Goal: Use online tool/utility: Utilize a website feature to perform a specific function

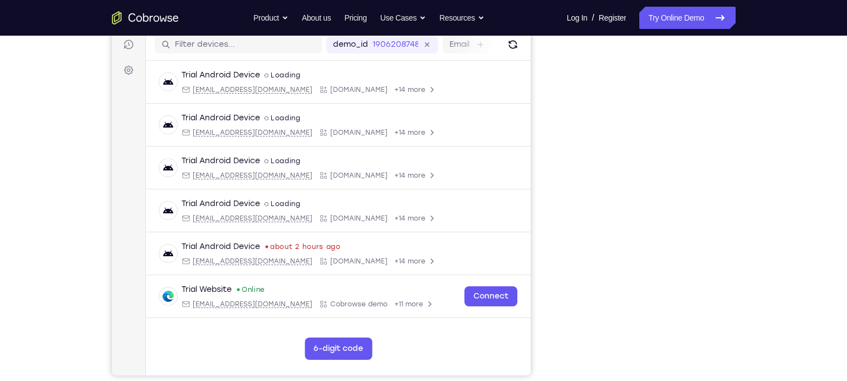
scroll to position [143, 0]
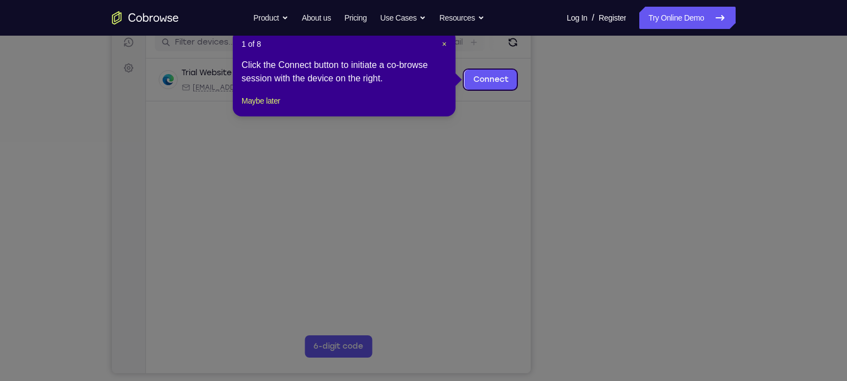
scroll to position [140, 0]
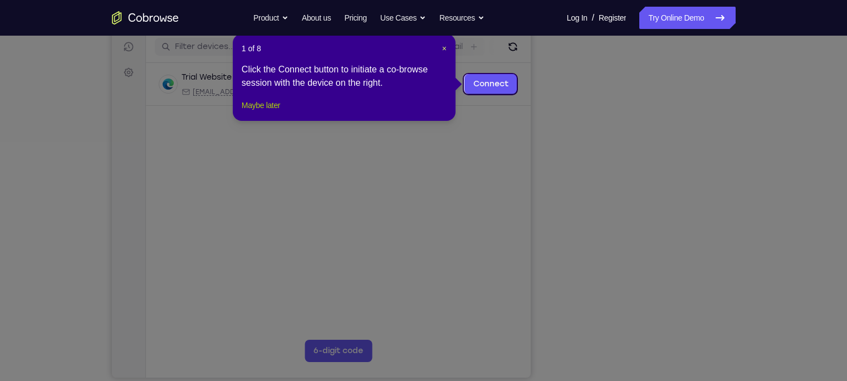
click at [273, 112] on button "Maybe later" at bounding box center [261, 105] width 38 height 13
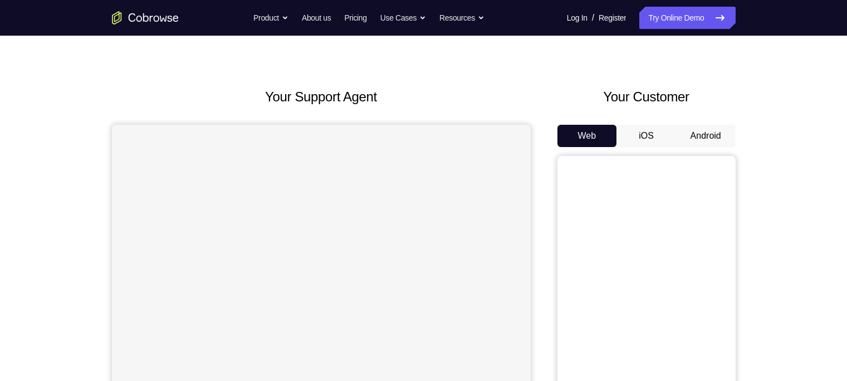
scroll to position [19, 0]
click at [702, 141] on button "Android" at bounding box center [706, 137] width 60 height 22
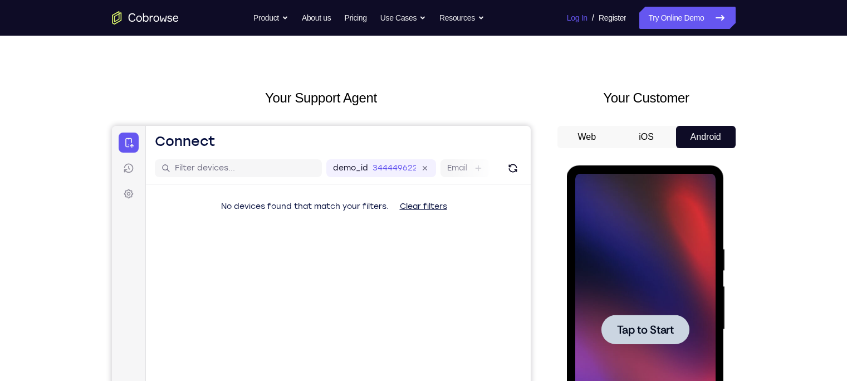
scroll to position [0, 0]
click at [668, 280] on div at bounding box center [645, 330] width 140 height 312
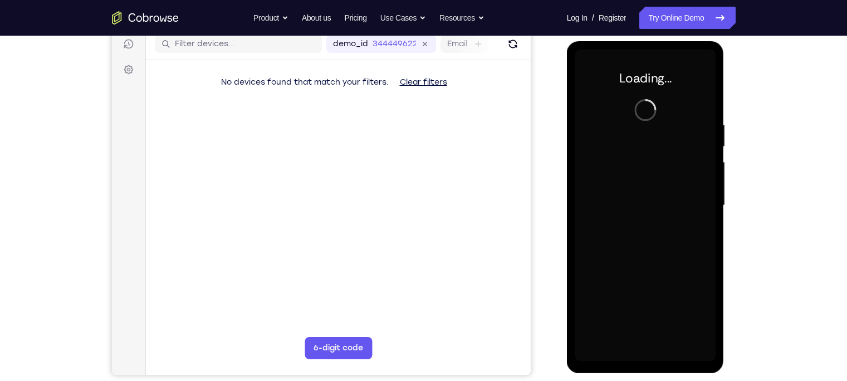
scroll to position [143, 0]
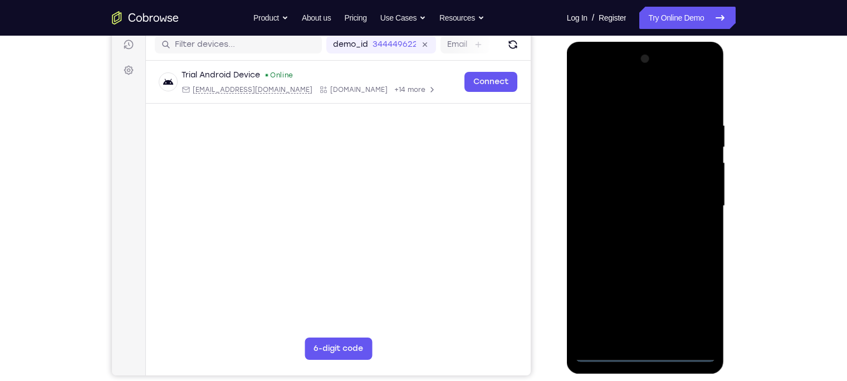
click at [645, 355] on div at bounding box center [645, 206] width 140 height 312
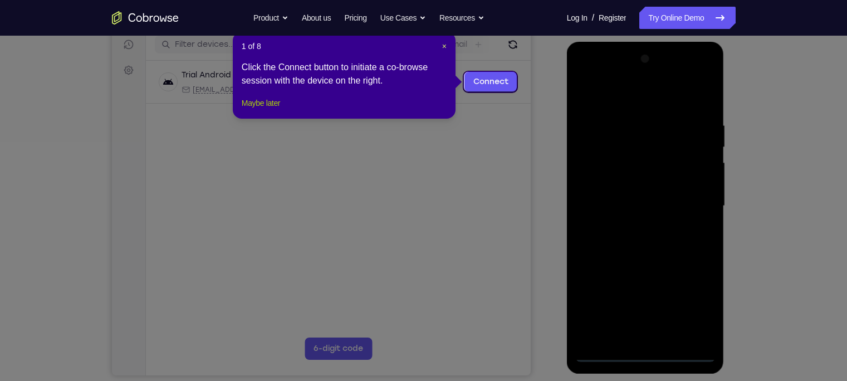
click at [275, 110] on button "Maybe later" at bounding box center [261, 102] width 38 height 13
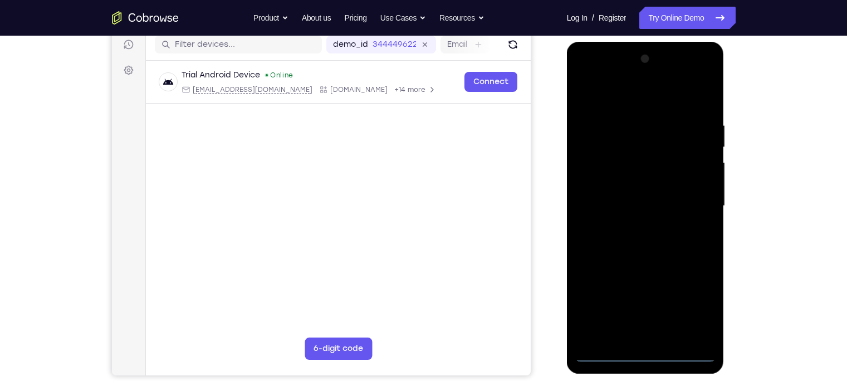
click at [686, 304] on div at bounding box center [645, 206] width 140 height 312
click at [646, 95] on div at bounding box center [645, 206] width 140 height 312
click at [693, 207] on div at bounding box center [645, 206] width 140 height 312
click at [634, 226] on div at bounding box center [645, 206] width 140 height 312
click at [633, 194] on div at bounding box center [645, 206] width 140 height 312
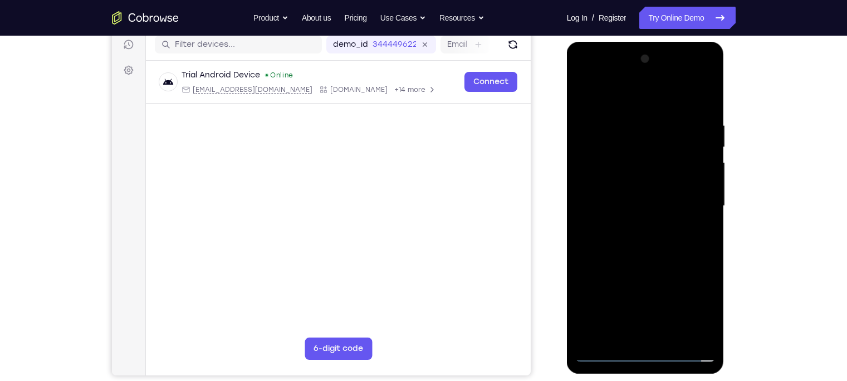
click at [635, 184] on div at bounding box center [645, 206] width 140 height 312
click at [624, 202] on div at bounding box center [645, 206] width 140 height 312
click at [640, 254] on div at bounding box center [645, 206] width 140 height 312
click at [618, 338] on div at bounding box center [645, 206] width 140 height 312
drag, startPoint x: 614, startPoint y: 99, endPoint x: 607, endPoint y: 35, distance: 63.8
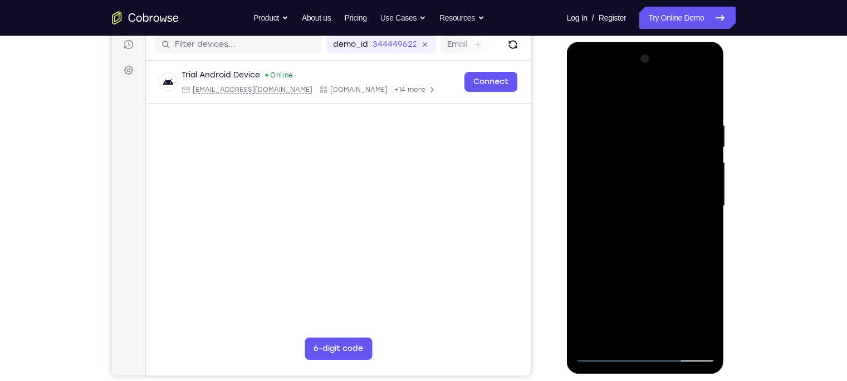
click at [607, 42] on html "Online web based iOS Simulators and Android Emulators. Run iPhone, iPad, Mobile…" at bounding box center [646, 209] width 159 height 334
click at [618, 94] on div at bounding box center [645, 206] width 140 height 312
drag, startPoint x: 620, startPoint y: 125, endPoint x: 619, endPoint y: 194, distance: 69.1
click at [619, 194] on div at bounding box center [645, 206] width 140 height 312
click at [673, 337] on div at bounding box center [645, 206] width 140 height 312
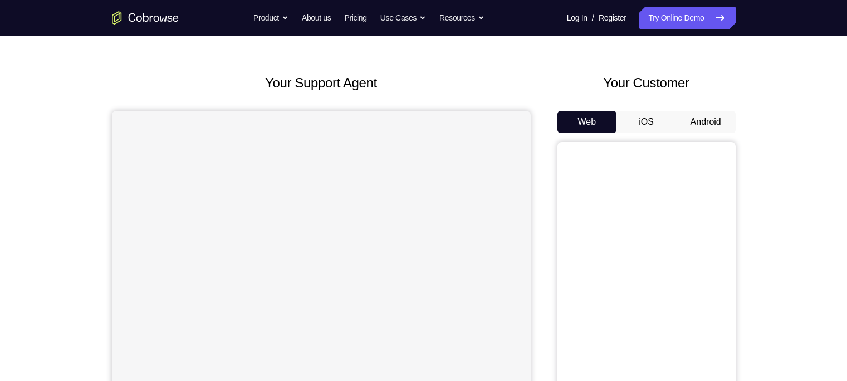
scroll to position [33, 0]
click at [701, 126] on button "Android" at bounding box center [706, 123] width 60 height 22
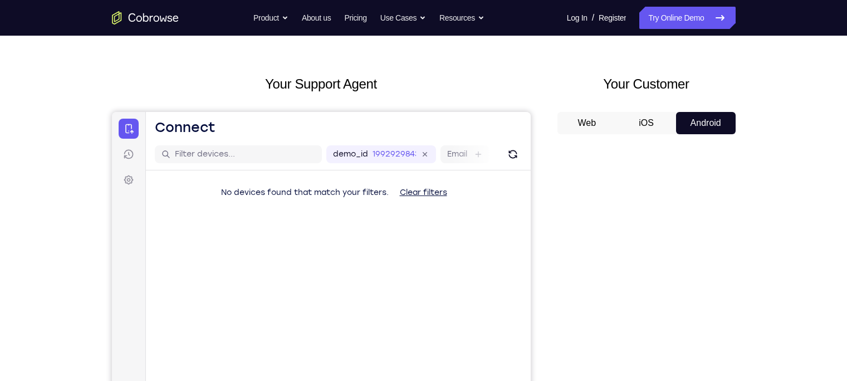
scroll to position [0, 0]
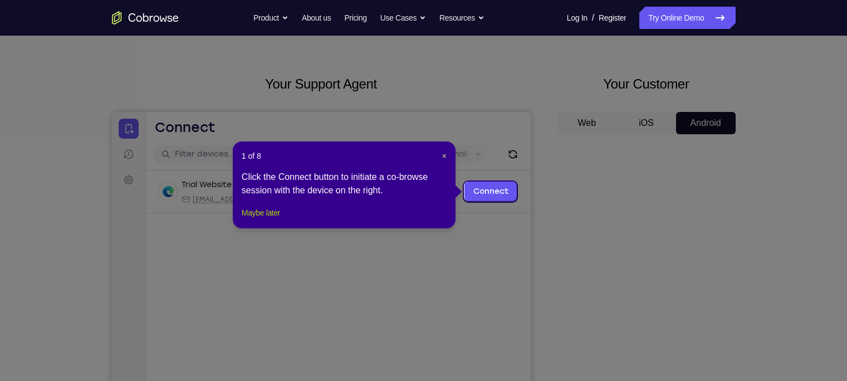
click at [261, 219] on button "Maybe later" at bounding box center [261, 212] width 38 height 13
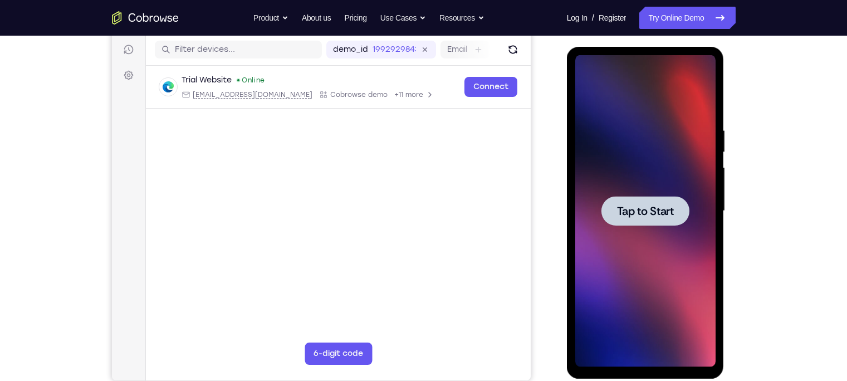
scroll to position [137, 0]
click at [635, 220] on div at bounding box center [645, 212] width 88 height 30
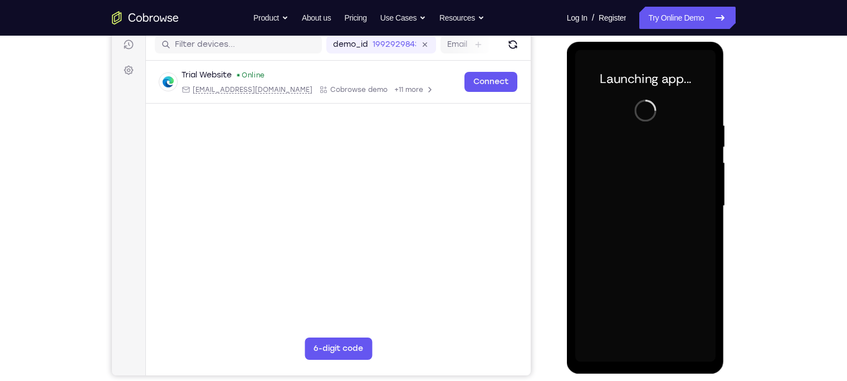
scroll to position [143, 0]
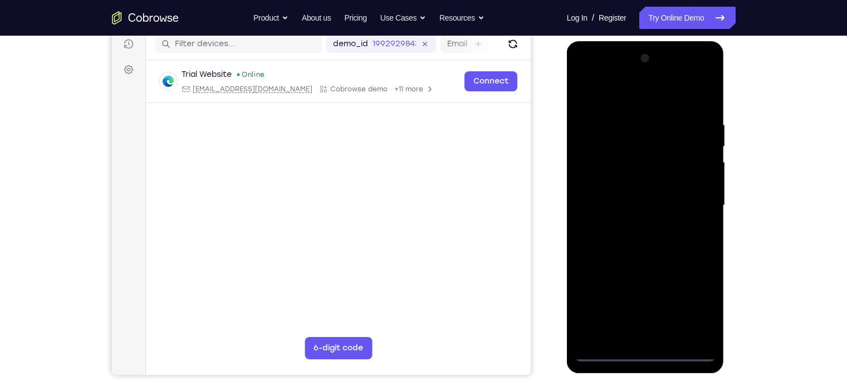
click at [644, 356] on div at bounding box center [645, 206] width 140 height 312
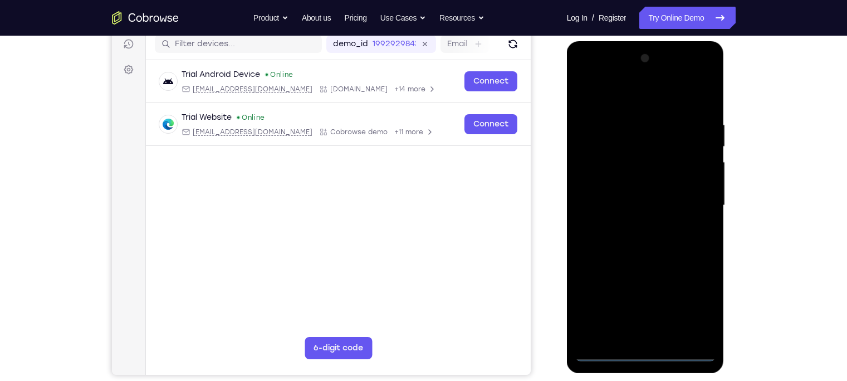
click at [699, 310] on div at bounding box center [645, 206] width 140 height 312
click at [650, 102] on div at bounding box center [645, 206] width 140 height 312
click at [694, 203] on div at bounding box center [645, 206] width 140 height 312
click at [661, 336] on div at bounding box center [645, 206] width 140 height 312
click at [643, 182] on div at bounding box center [645, 206] width 140 height 312
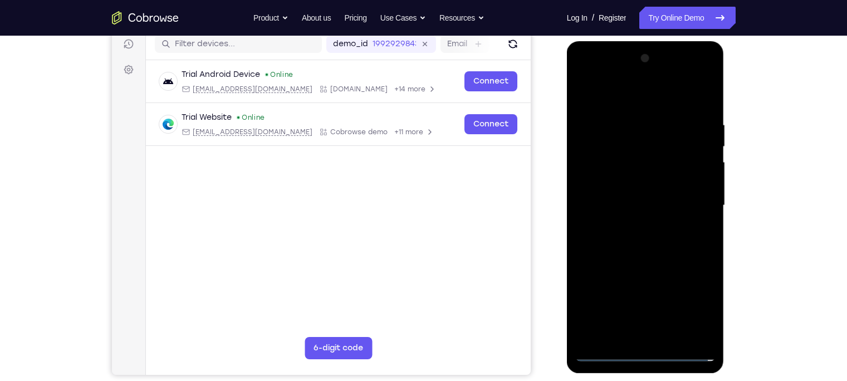
click at [636, 200] on div at bounding box center [645, 206] width 140 height 312
click at [645, 179] on div at bounding box center [645, 206] width 140 height 312
click at [671, 339] on div at bounding box center [645, 206] width 140 height 312
click at [650, 263] on div at bounding box center [645, 206] width 140 height 312
click at [645, 182] on div at bounding box center [645, 206] width 140 height 312
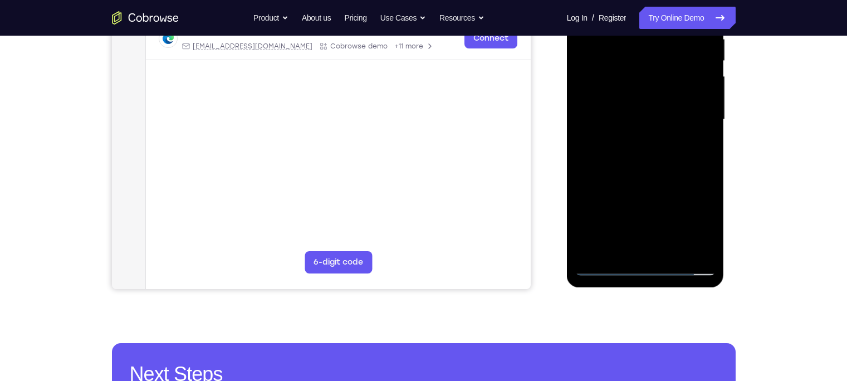
scroll to position [229, 0]
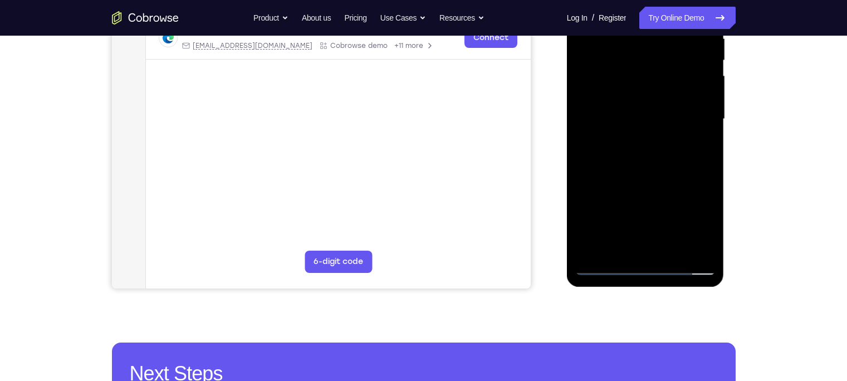
click at [671, 159] on div at bounding box center [645, 119] width 140 height 312
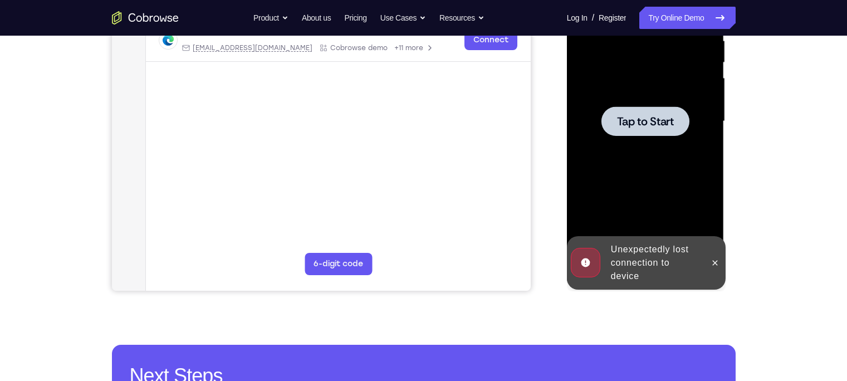
scroll to position [227, 0]
click at [653, 170] on div at bounding box center [645, 122] width 140 height 312
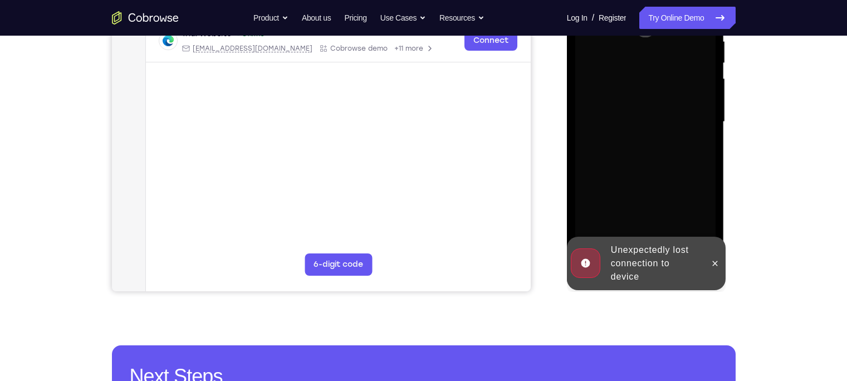
scroll to position [167, 0]
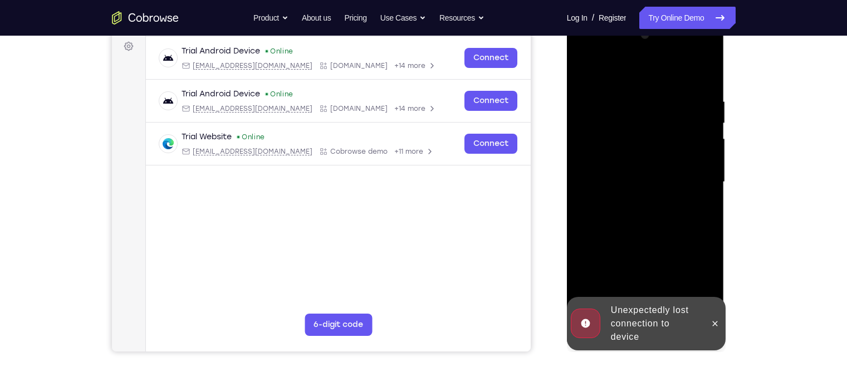
click at [651, 327] on div "Unexpectedly lost connection to device" at bounding box center [654, 323] width 97 height 49
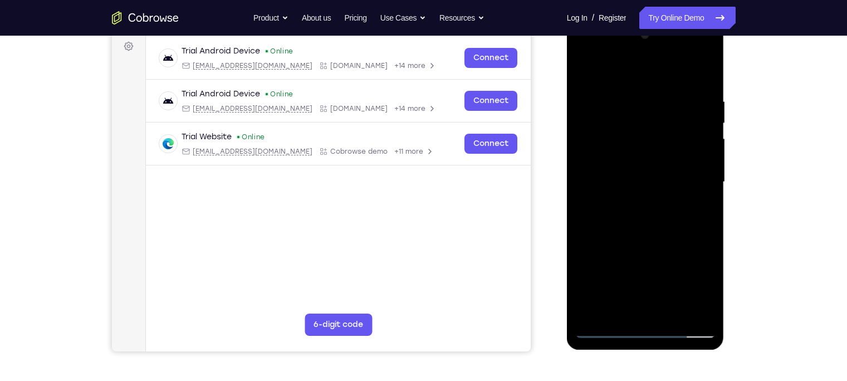
click at [645, 330] on div at bounding box center [645, 182] width 140 height 312
click at [697, 281] on div at bounding box center [645, 182] width 140 height 312
click at [622, 75] on div at bounding box center [645, 182] width 140 height 312
click at [699, 181] on div at bounding box center [645, 182] width 140 height 312
click at [631, 202] on div at bounding box center [645, 182] width 140 height 312
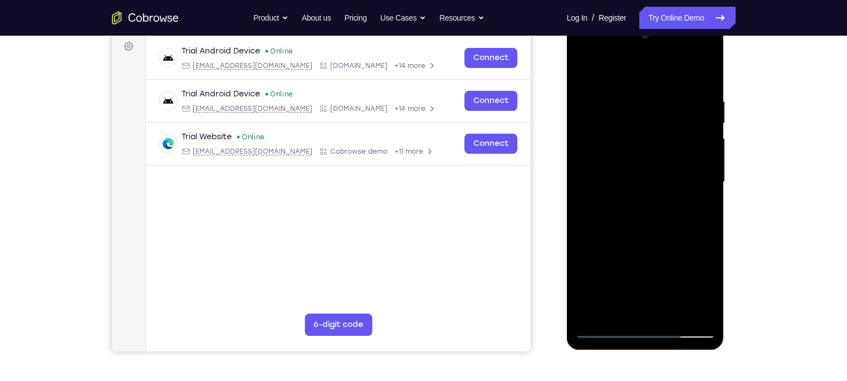
click at [618, 173] on div at bounding box center [645, 182] width 140 height 312
click at [621, 160] on div at bounding box center [645, 182] width 140 height 312
click at [620, 179] on div at bounding box center [645, 182] width 140 height 312
click at [638, 229] on div at bounding box center [645, 182] width 140 height 312
click at [674, 314] on div at bounding box center [645, 182] width 140 height 312
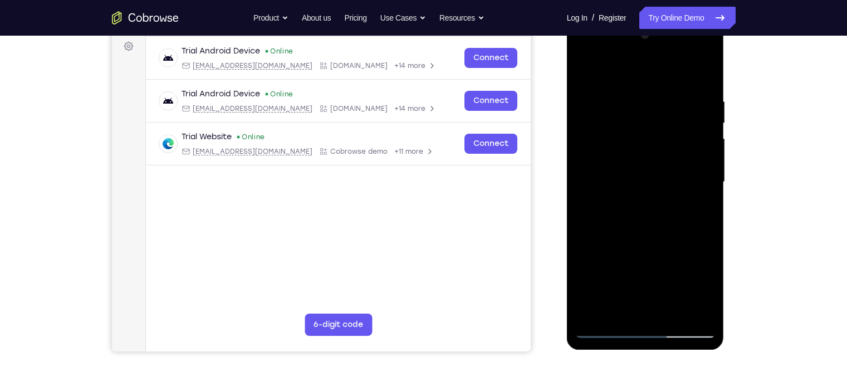
click at [634, 241] on div at bounding box center [645, 182] width 140 height 312
click at [588, 68] on div at bounding box center [645, 182] width 140 height 312
drag, startPoint x: 668, startPoint y: 267, endPoint x: 625, endPoint y: -55, distance: 324.3
click at [625, 18] on html "Online web based iOS Simulators and Android Emulators. Run iPhone, iPad, Mobile…" at bounding box center [646, 185] width 159 height 334
drag, startPoint x: 668, startPoint y: 261, endPoint x: 698, endPoint y: -28, distance: 290.6
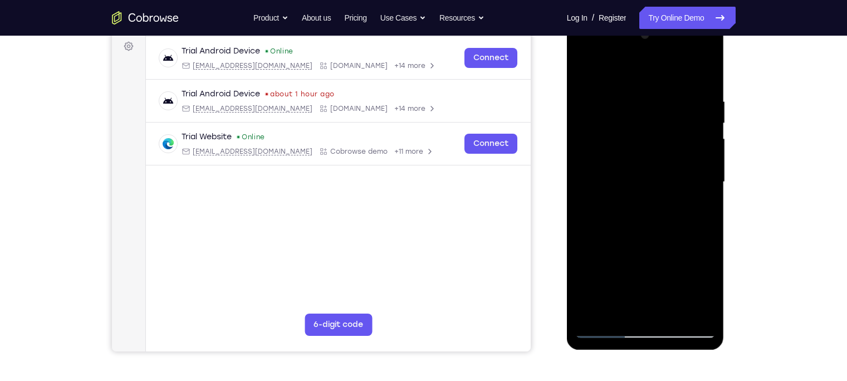
click at [698, 18] on html "Online web based iOS Simulators and Android Emulators. Run iPhone, iPad, Mobile…" at bounding box center [646, 185] width 159 height 334
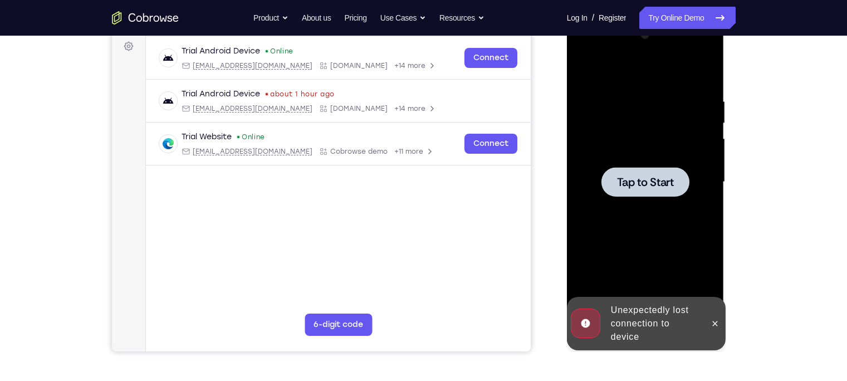
click at [652, 319] on div "Unexpectedly lost connection to device" at bounding box center [654, 323] width 97 height 49
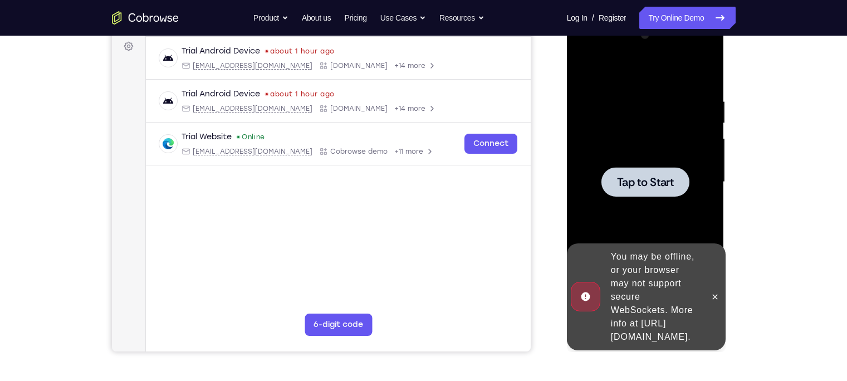
click at [654, 140] on div at bounding box center [645, 182] width 140 height 312
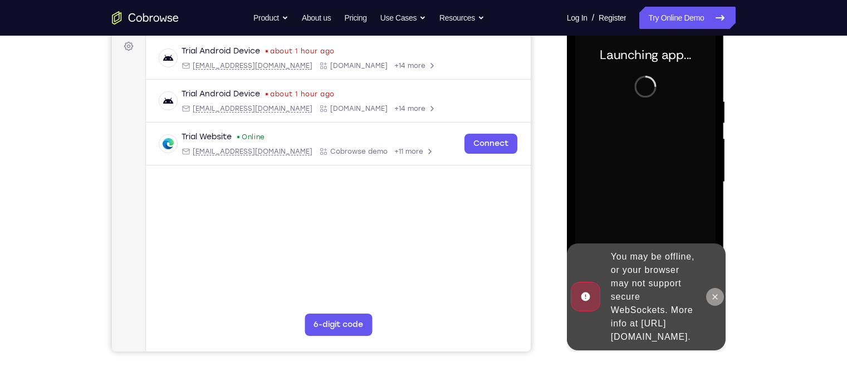
click at [716, 292] on icon at bounding box center [715, 296] width 9 height 9
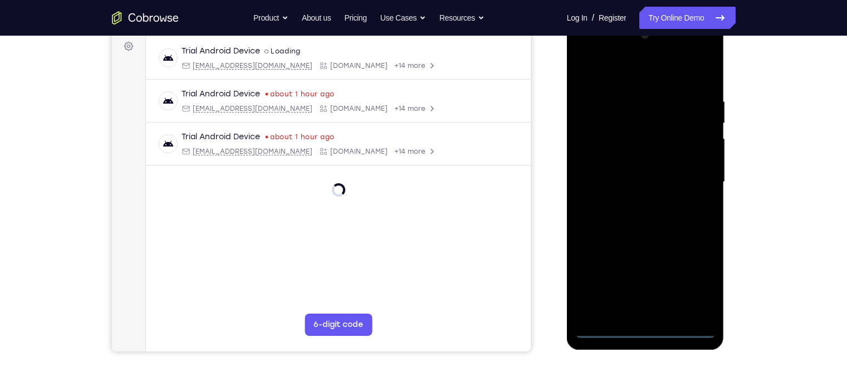
click at [643, 331] on div at bounding box center [645, 182] width 140 height 312
click at [695, 278] on div at bounding box center [645, 182] width 140 height 312
click at [620, 76] on div at bounding box center [645, 182] width 140 height 312
click at [694, 178] on div at bounding box center [645, 182] width 140 height 312
click at [634, 204] on div at bounding box center [645, 182] width 140 height 312
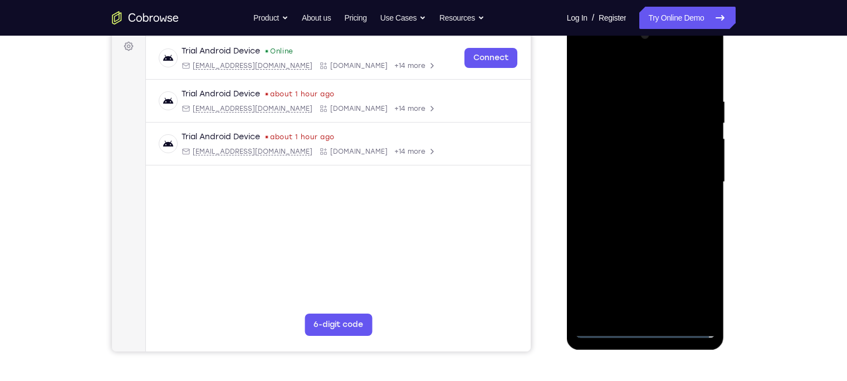
click at [624, 171] on div at bounding box center [645, 182] width 140 height 312
click at [626, 162] on div at bounding box center [645, 182] width 140 height 312
click at [638, 184] on div at bounding box center [645, 182] width 140 height 312
click at [634, 229] on div at bounding box center [645, 182] width 140 height 312
click at [674, 312] on div at bounding box center [645, 182] width 140 height 312
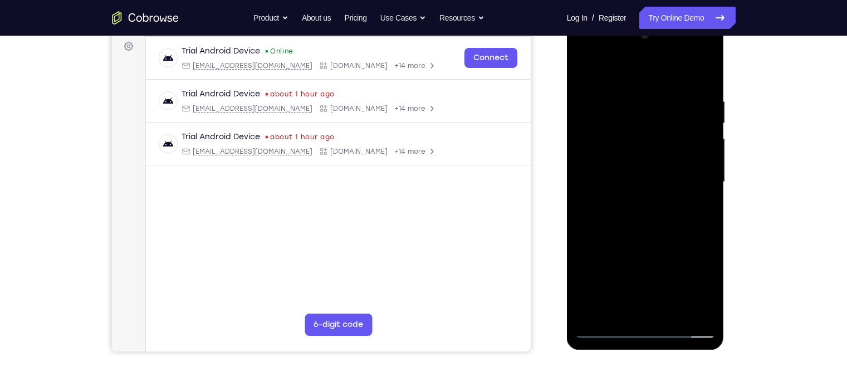
click at [643, 238] on div at bounding box center [645, 182] width 140 height 312
click at [630, 160] on div at bounding box center [645, 182] width 140 height 312
drag, startPoint x: 608, startPoint y: 74, endPoint x: 612, endPoint y: 5, distance: 68.6
click at [612, 18] on html "Online web based iOS Simulators and Android Emulators. Run iPhone, iPad, Mobile…" at bounding box center [646, 185] width 159 height 334
click at [586, 68] on div at bounding box center [645, 182] width 140 height 312
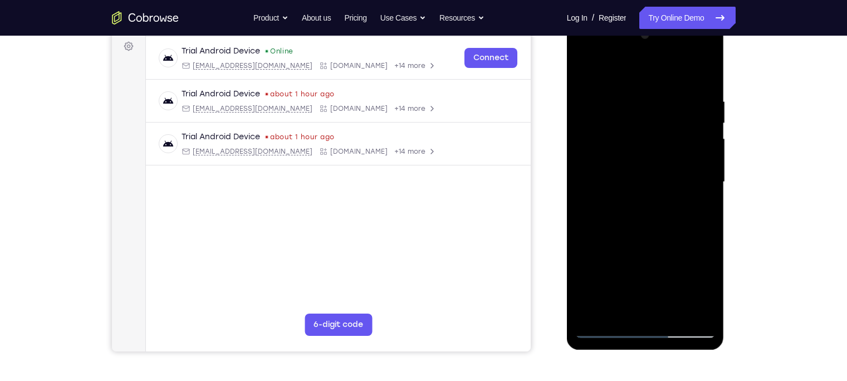
click at [588, 65] on div at bounding box center [645, 182] width 140 height 312
click at [584, 66] on div at bounding box center [645, 182] width 140 height 312
click at [588, 70] on div at bounding box center [645, 182] width 140 height 312
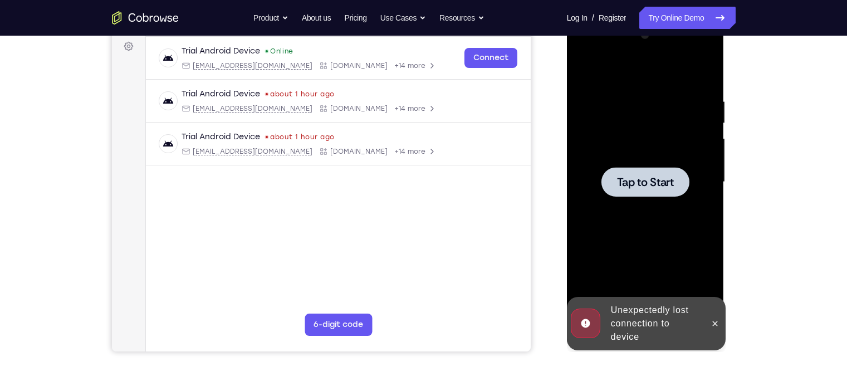
click at [648, 172] on div at bounding box center [645, 182] width 88 height 30
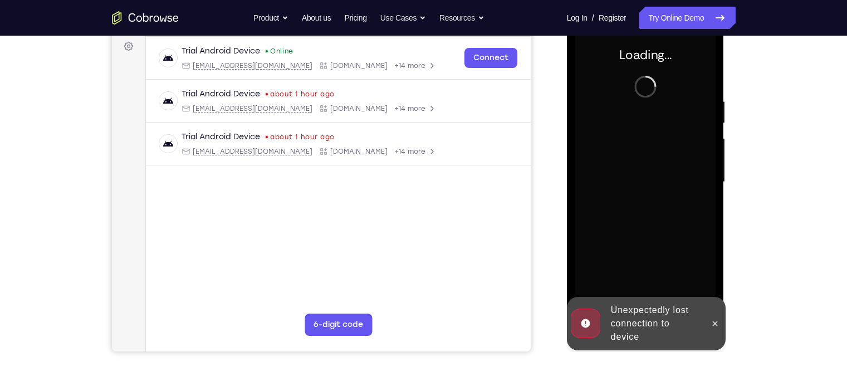
click at [664, 334] on div "Unexpectedly lost connection to device" at bounding box center [654, 323] width 97 height 49
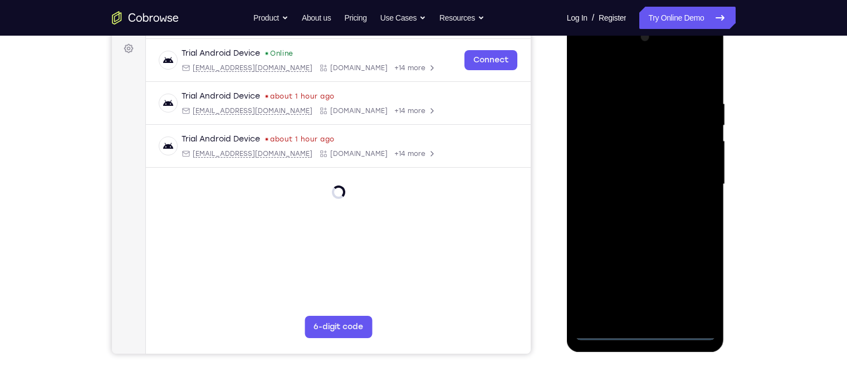
scroll to position [164, 0]
click at [647, 334] on div at bounding box center [645, 184] width 140 height 312
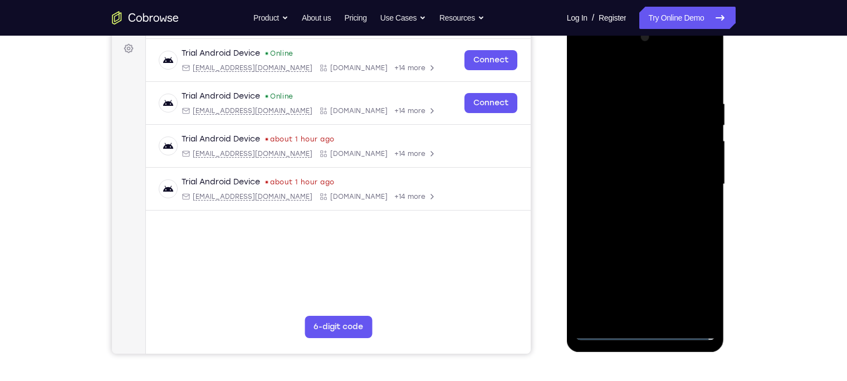
click at [693, 279] on div at bounding box center [645, 184] width 140 height 312
click at [655, 84] on div at bounding box center [645, 184] width 140 height 312
click at [692, 180] on div at bounding box center [645, 184] width 140 height 312
click at [634, 205] on div at bounding box center [645, 184] width 140 height 312
click at [611, 182] on div at bounding box center [645, 184] width 140 height 312
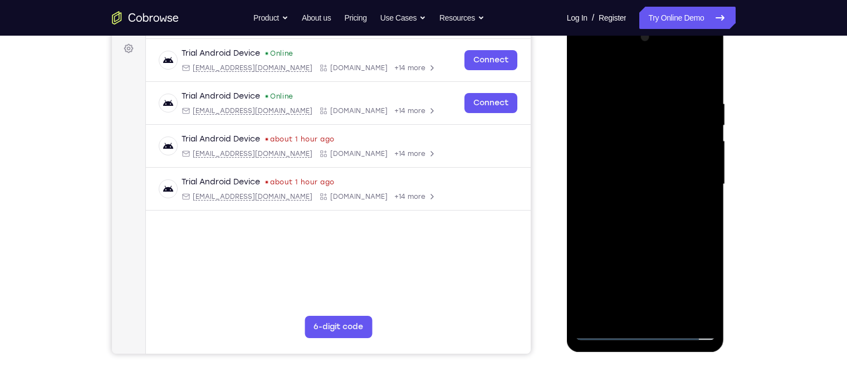
click at [618, 168] on div at bounding box center [645, 184] width 140 height 312
click at [622, 185] on div at bounding box center [645, 184] width 140 height 312
click at [647, 236] on div at bounding box center [645, 184] width 140 height 312
click at [672, 316] on div at bounding box center [645, 184] width 140 height 312
click at [626, 244] on div at bounding box center [645, 184] width 140 height 312
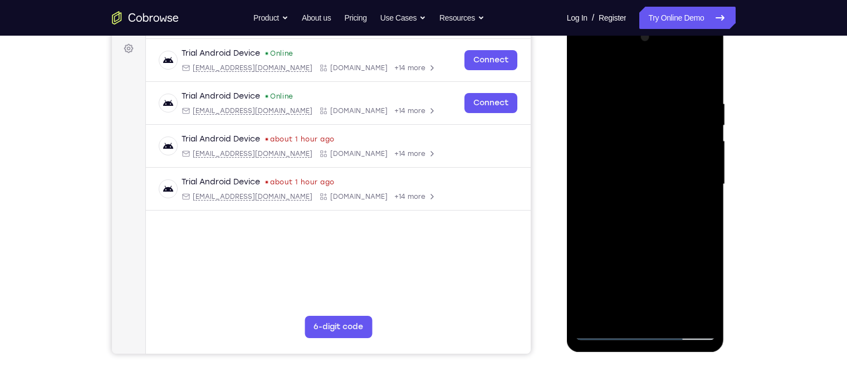
click at [628, 218] on div at bounding box center [645, 184] width 140 height 312
click at [614, 309] on div at bounding box center [645, 184] width 140 height 312
click at [694, 214] on div at bounding box center [645, 184] width 140 height 312
click at [614, 315] on div at bounding box center [645, 184] width 140 height 312
click at [677, 248] on div at bounding box center [645, 184] width 140 height 312
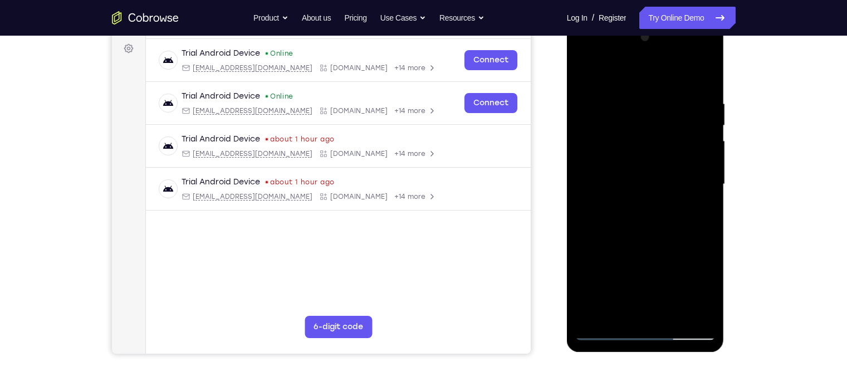
click at [698, 203] on div at bounding box center [645, 184] width 140 height 312
click at [582, 72] on div at bounding box center [645, 184] width 140 height 312
click at [627, 192] on div at bounding box center [645, 184] width 140 height 312
click at [583, 74] on div at bounding box center [645, 184] width 140 height 312
click at [633, 219] on div at bounding box center [645, 184] width 140 height 312
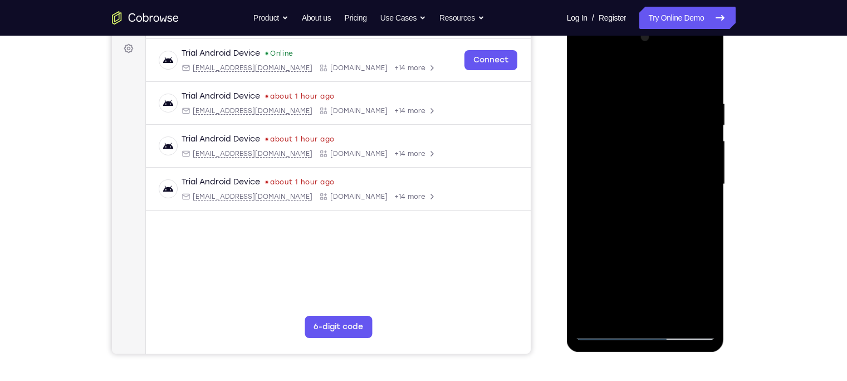
click at [623, 308] on div at bounding box center [645, 184] width 140 height 312
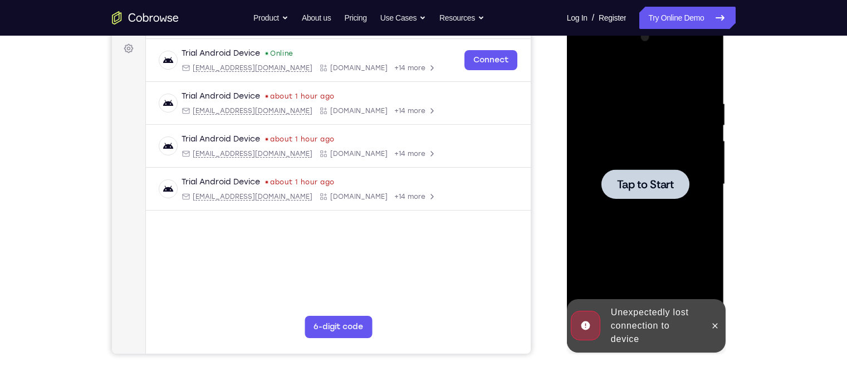
click at [618, 209] on div at bounding box center [645, 184] width 140 height 312
click at [646, 318] on div "Unexpectedly lost connection to device" at bounding box center [654, 325] width 97 height 49
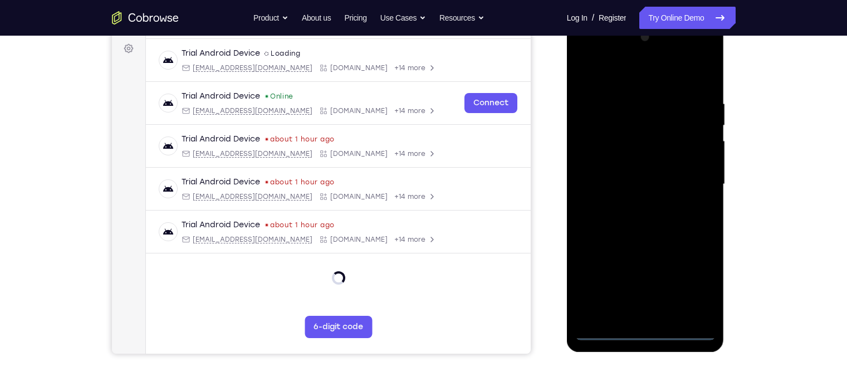
click at [647, 330] on div at bounding box center [645, 184] width 140 height 312
click at [689, 286] on div at bounding box center [645, 184] width 140 height 312
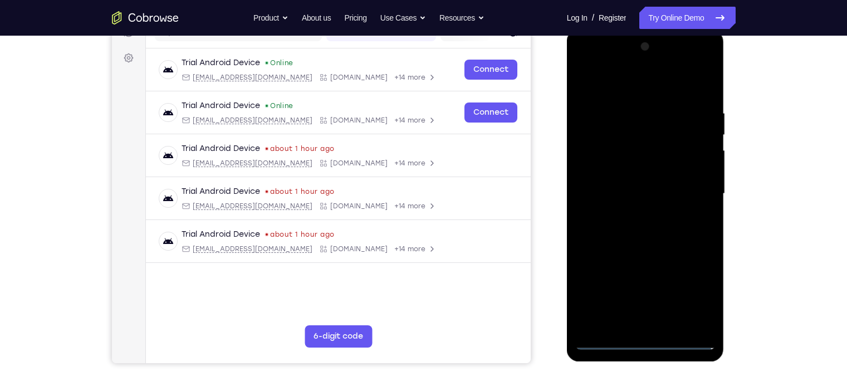
scroll to position [154, 0]
click at [644, 91] on div at bounding box center [645, 195] width 140 height 312
click at [690, 186] on div at bounding box center [645, 195] width 140 height 312
click at [633, 217] on div at bounding box center [645, 195] width 140 height 312
click at [630, 184] on div at bounding box center [645, 195] width 140 height 312
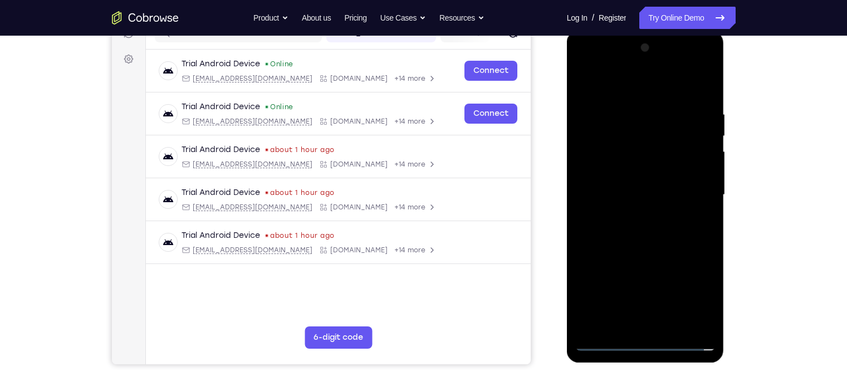
click at [629, 178] on div at bounding box center [645, 195] width 140 height 312
click at [620, 194] on div at bounding box center [645, 195] width 140 height 312
click at [649, 247] on div at bounding box center [645, 195] width 140 height 312
click at [670, 330] on div at bounding box center [645, 195] width 140 height 312
click at [654, 254] on div at bounding box center [645, 195] width 140 height 312
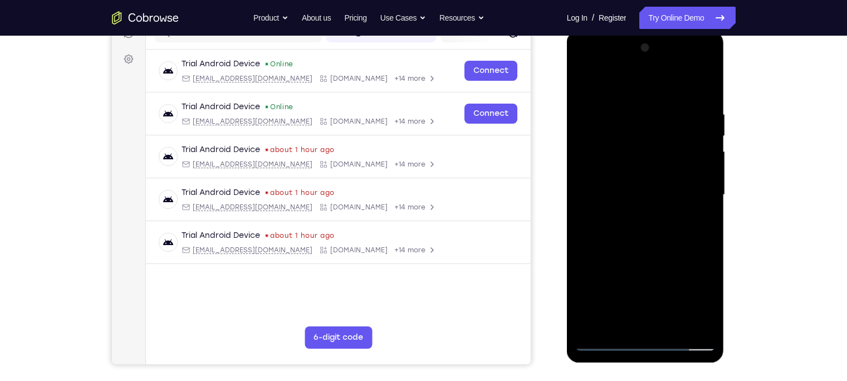
click at [637, 233] on div at bounding box center [645, 195] width 140 height 312
click at [699, 222] on div at bounding box center [645, 195] width 140 height 312
click at [617, 320] on div at bounding box center [645, 195] width 140 height 312
click at [674, 258] on div at bounding box center [645, 195] width 140 height 312
click at [697, 212] on div at bounding box center [645, 195] width 140 height 312
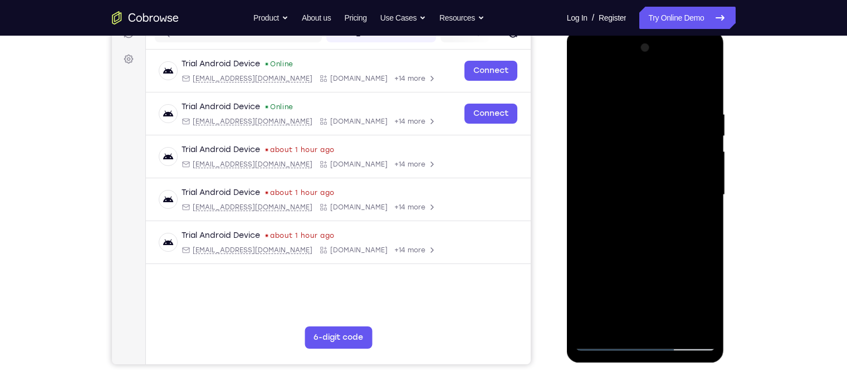
click at [588, 89] on div at bounding box center [645, 195] width 140 height 312
click at [591, 81] on div at bounding box center [645, 195] width 140 height 312
click at [695, 325] on div at bounding box center [645, 195] width 140 height 312
click at [596, 329] on div at bounding box center [645, 195] width 140 height 312
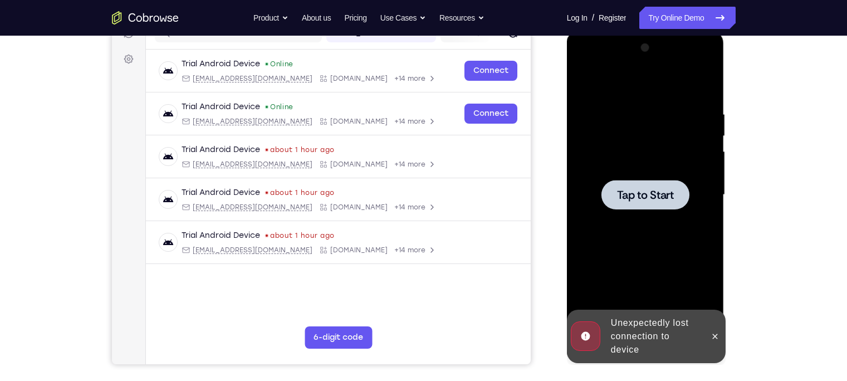
click at [653, 223] on div at bounding box center [645, 195] width 140 height 312
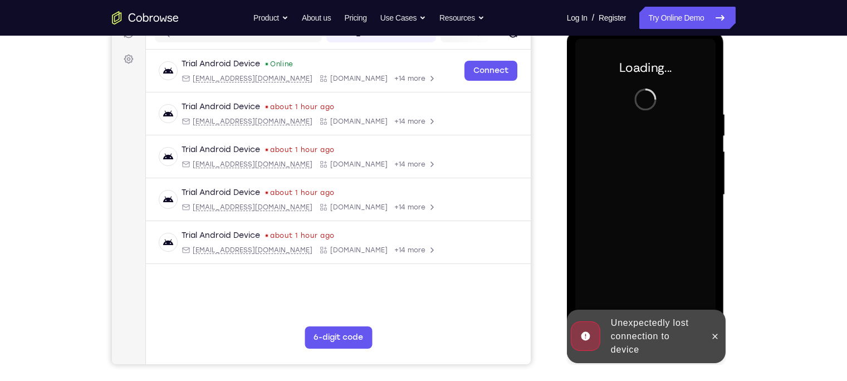
click at [678, 336] on div "Unexpectedly lost connection to device" at bounding box center [654, 336] width 97 height 49
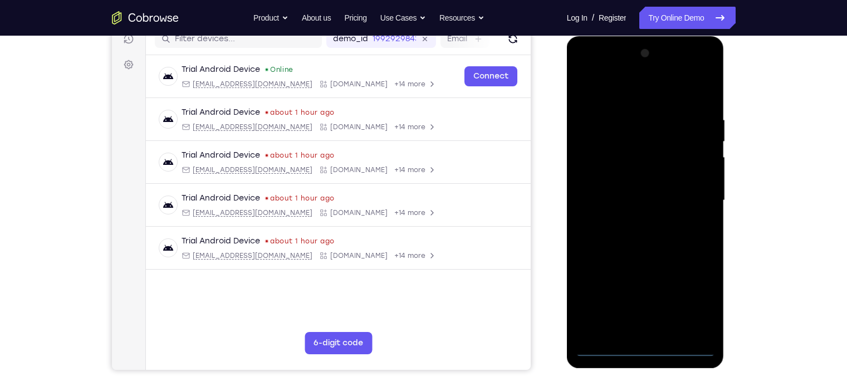
scroll to position [149, 0]
click at [644, 348] on div at bounding box center [645, 200] width 140 height 312
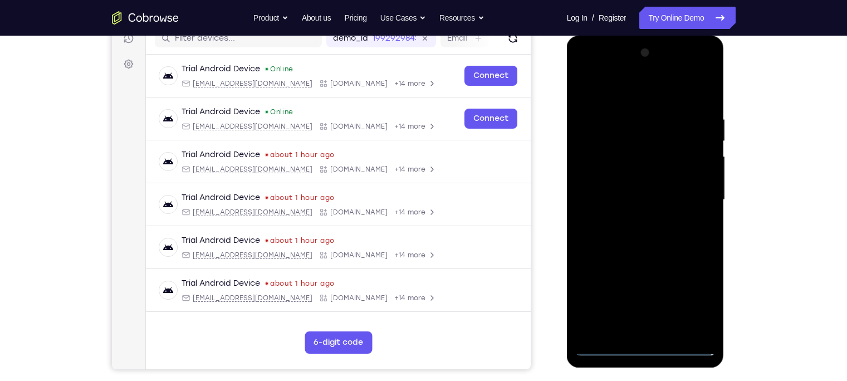
click at [694, 293] on div at bounding box center [645, 200] width 140 height 312
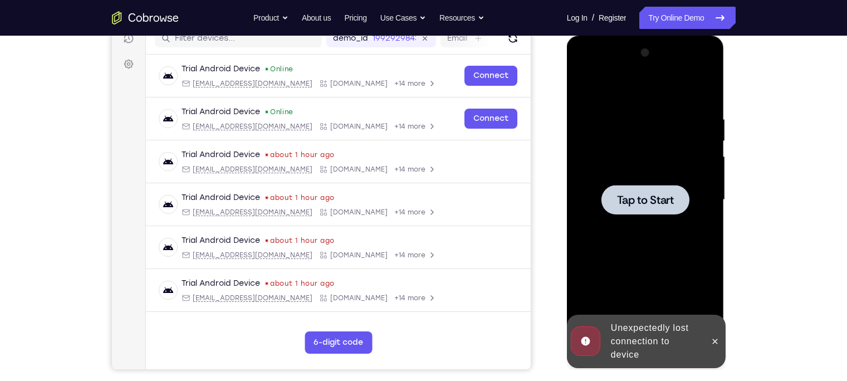
click at [633, 209] on div at bounding box center [645, 200] width 88 height 30
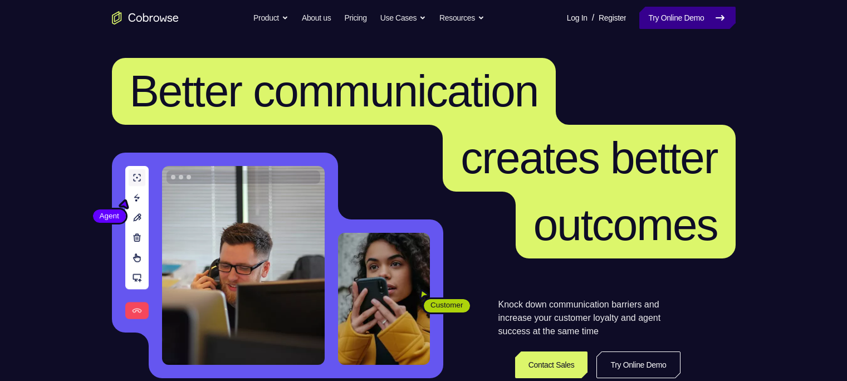
click at [673, 17] on link "Try Online Demo" at bounding box center [687, 18] width 96 height 22
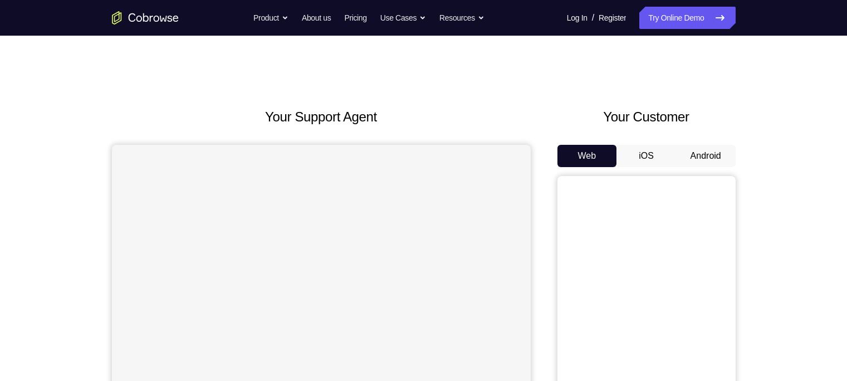
click at [721, 156] on button "Android" at bounding box center [706, 156] width 60 height 22
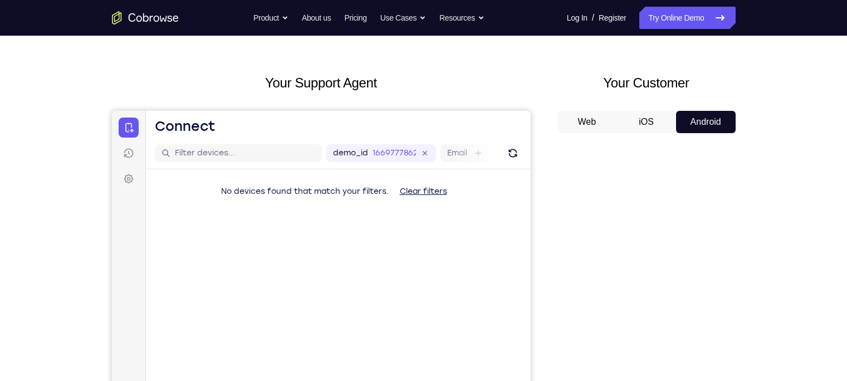
scroll to position [38, 0]
